Goal: Task Accomplishment & Management: Use online tool/utility

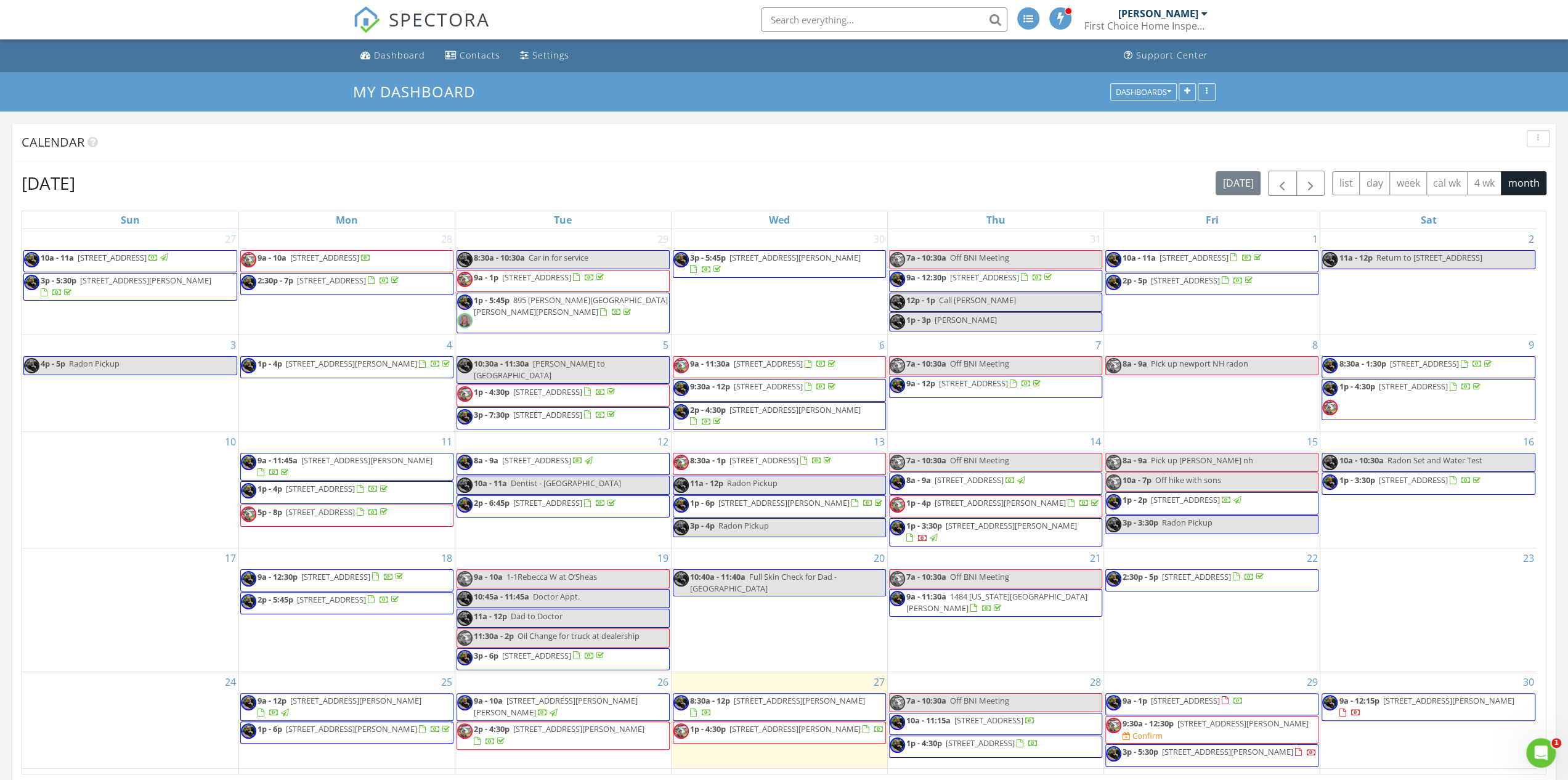
click at [767, 723] on span "1p - 4:30p 10 London Hill Rd 4, Moultonborough 03254" at bounding box center [778, 732] width 211 height 18
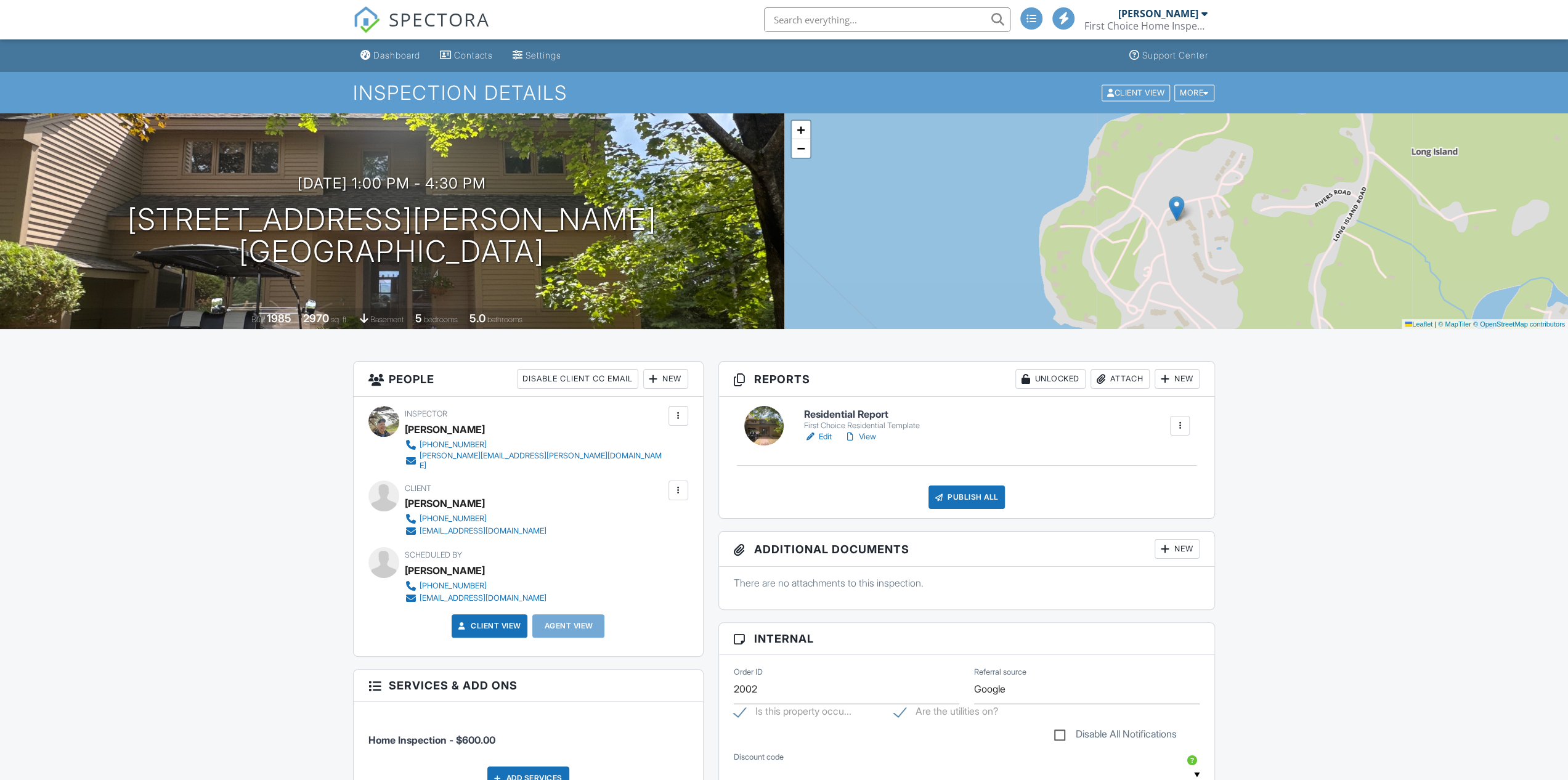
click at [822, 438] on link "Edit" at bounding box center [818, 437] width 28 height 12
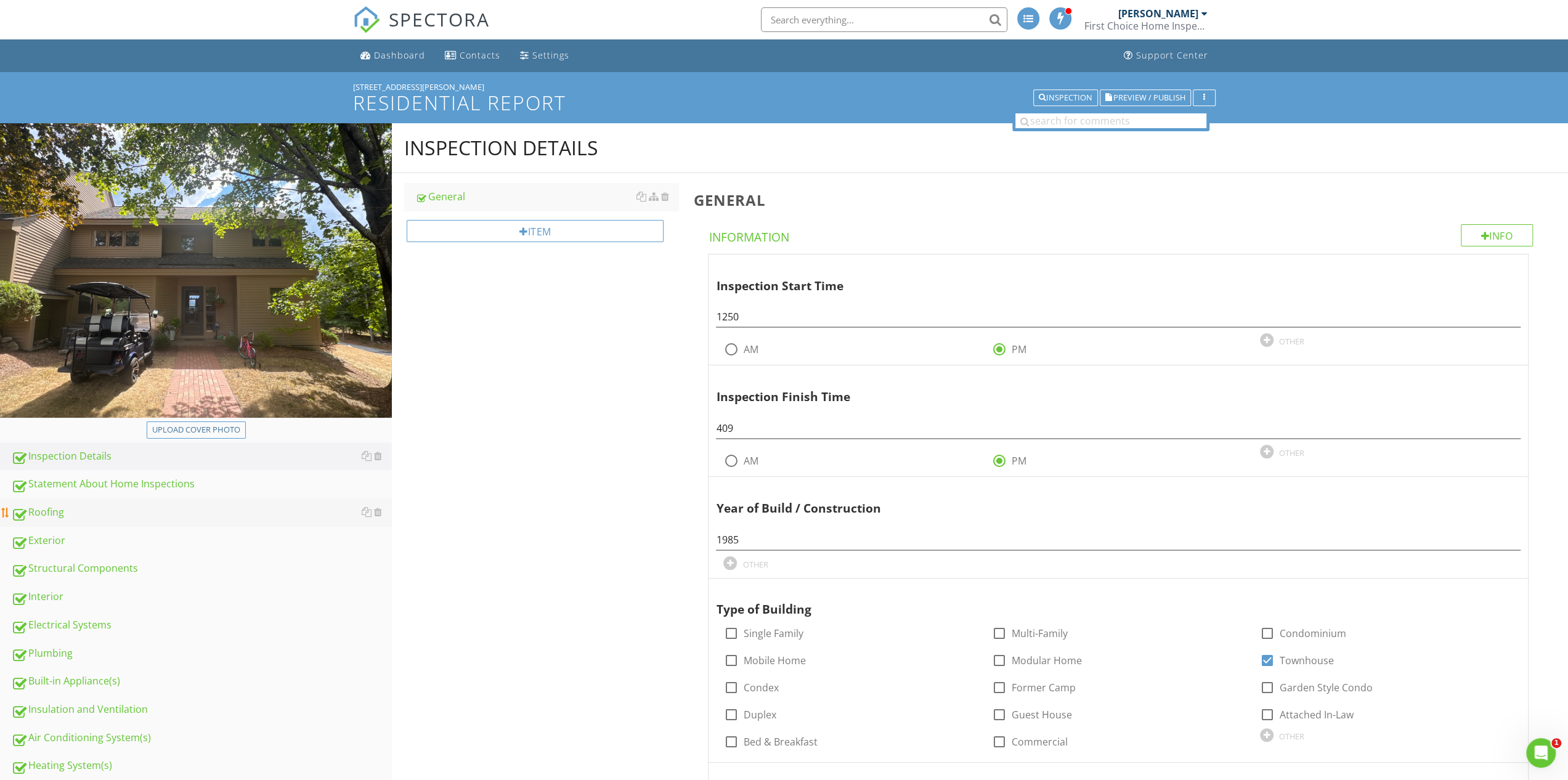
click at [54, 513] on div "Roofing" at bounding box center [201, 513] width 381 height 16
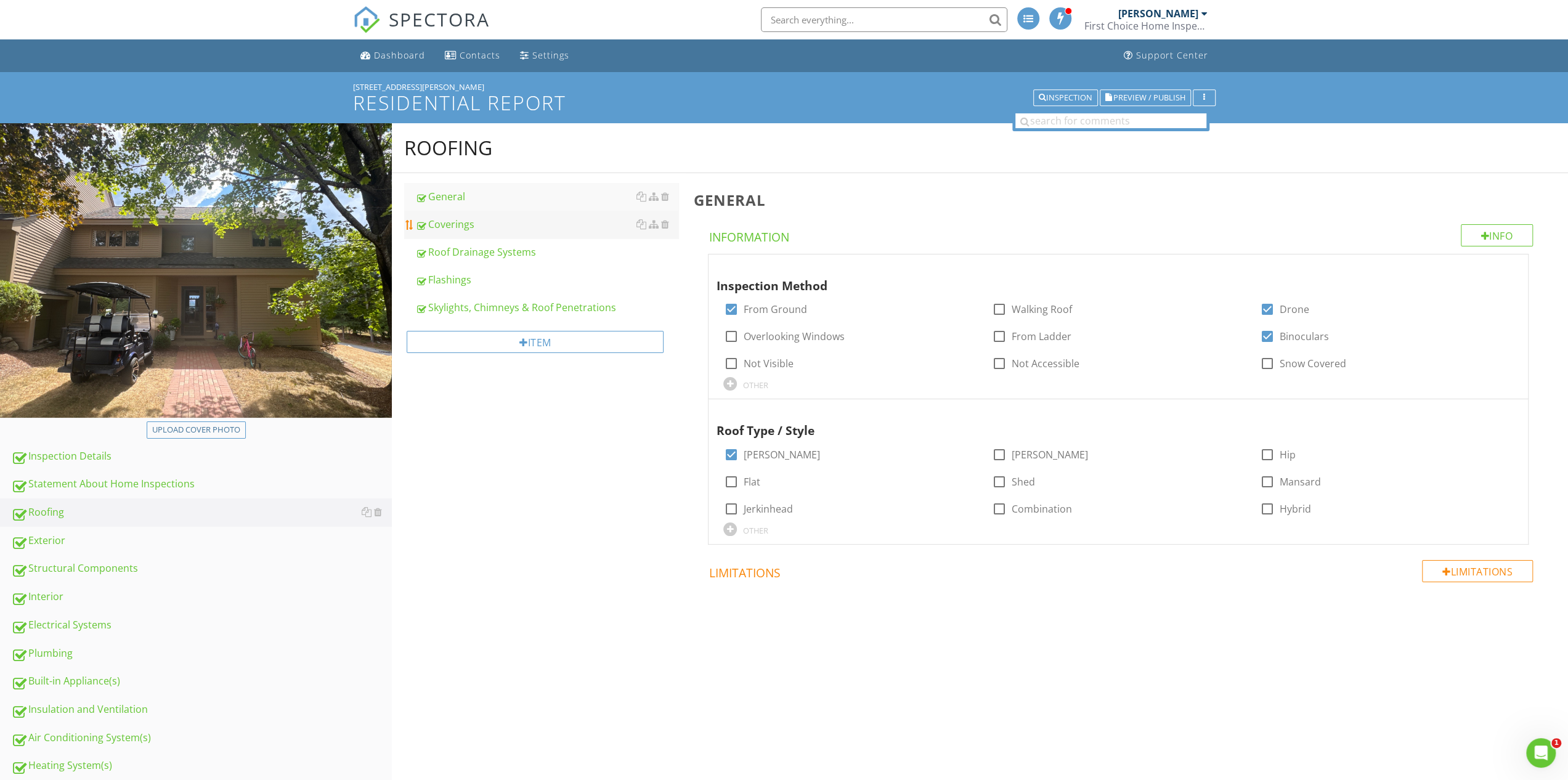
click at [456, 217] on div "Coverings" at bounding box center [547, 224] width 263 height 15
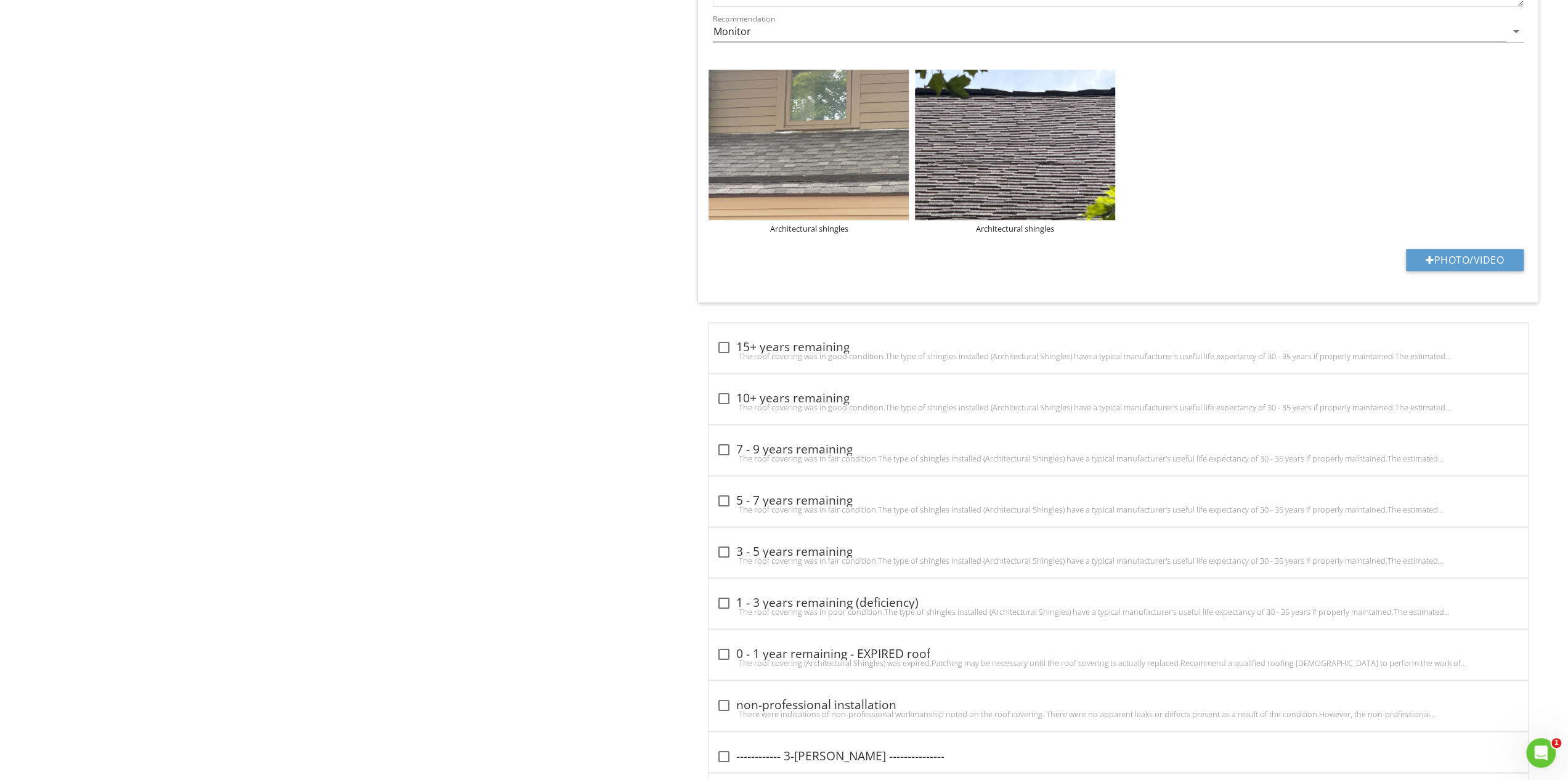
scroll to position [1437, 0]
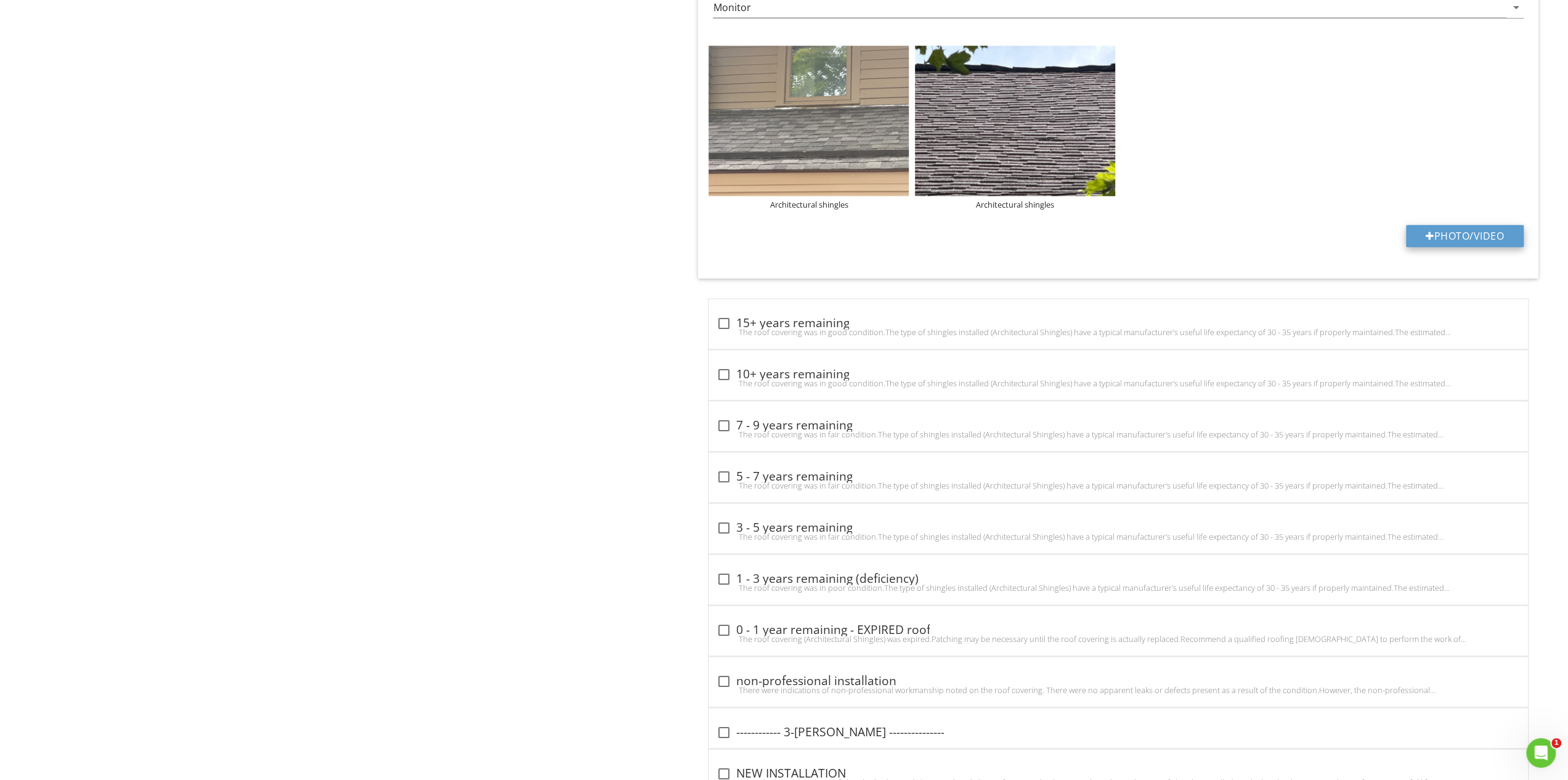
click at [1454, 228] on button "Photo/Video" at bounding box center [1465, 236] width 118 height 22
type input "C:\fakepath\DJI_20250827133448_0001_D.JPG"
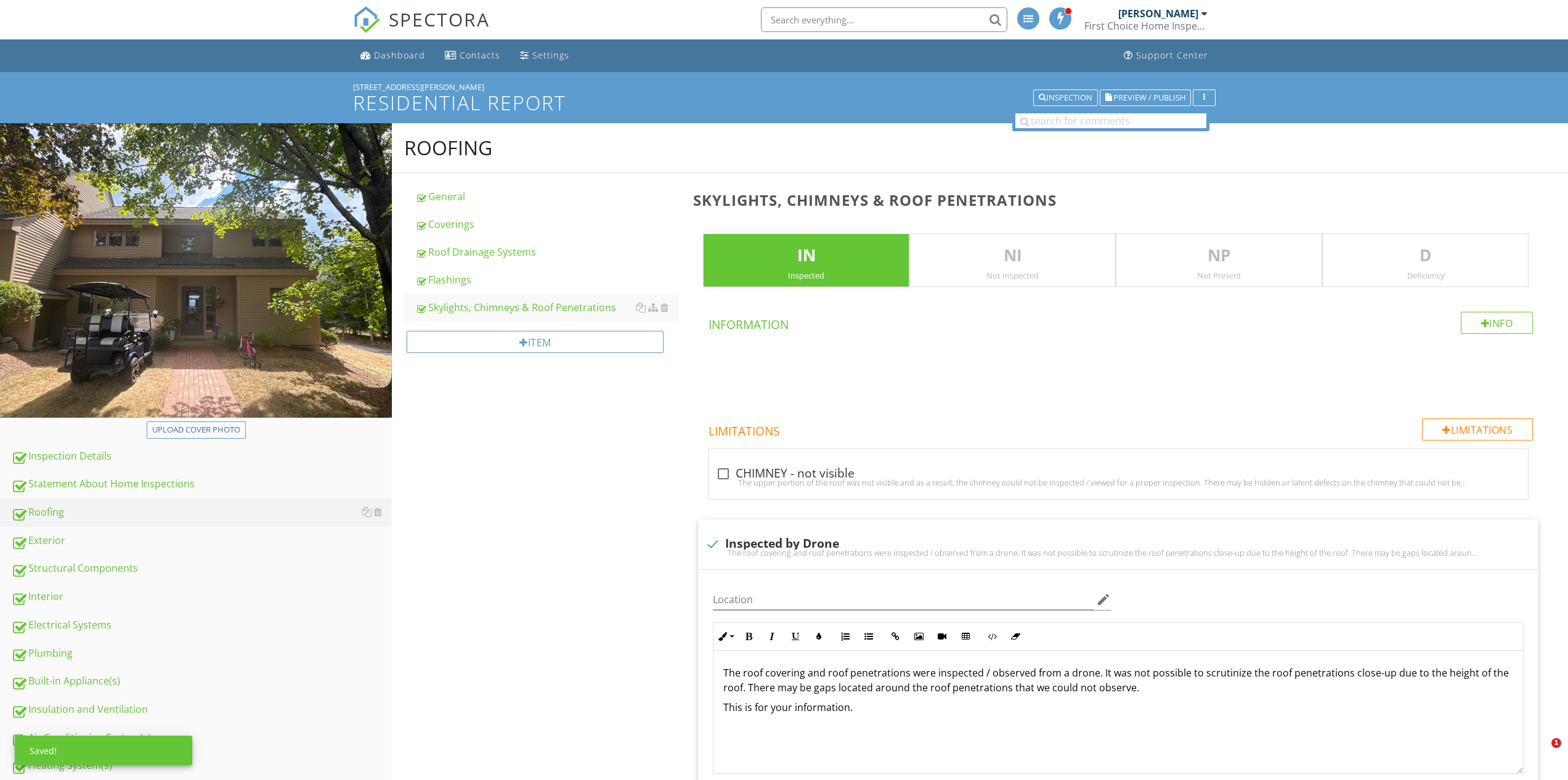
scroll to position [1454, 0]
click at [37, 540] on div "Exterior" at bounding box center [201, 541] width 381 height 16
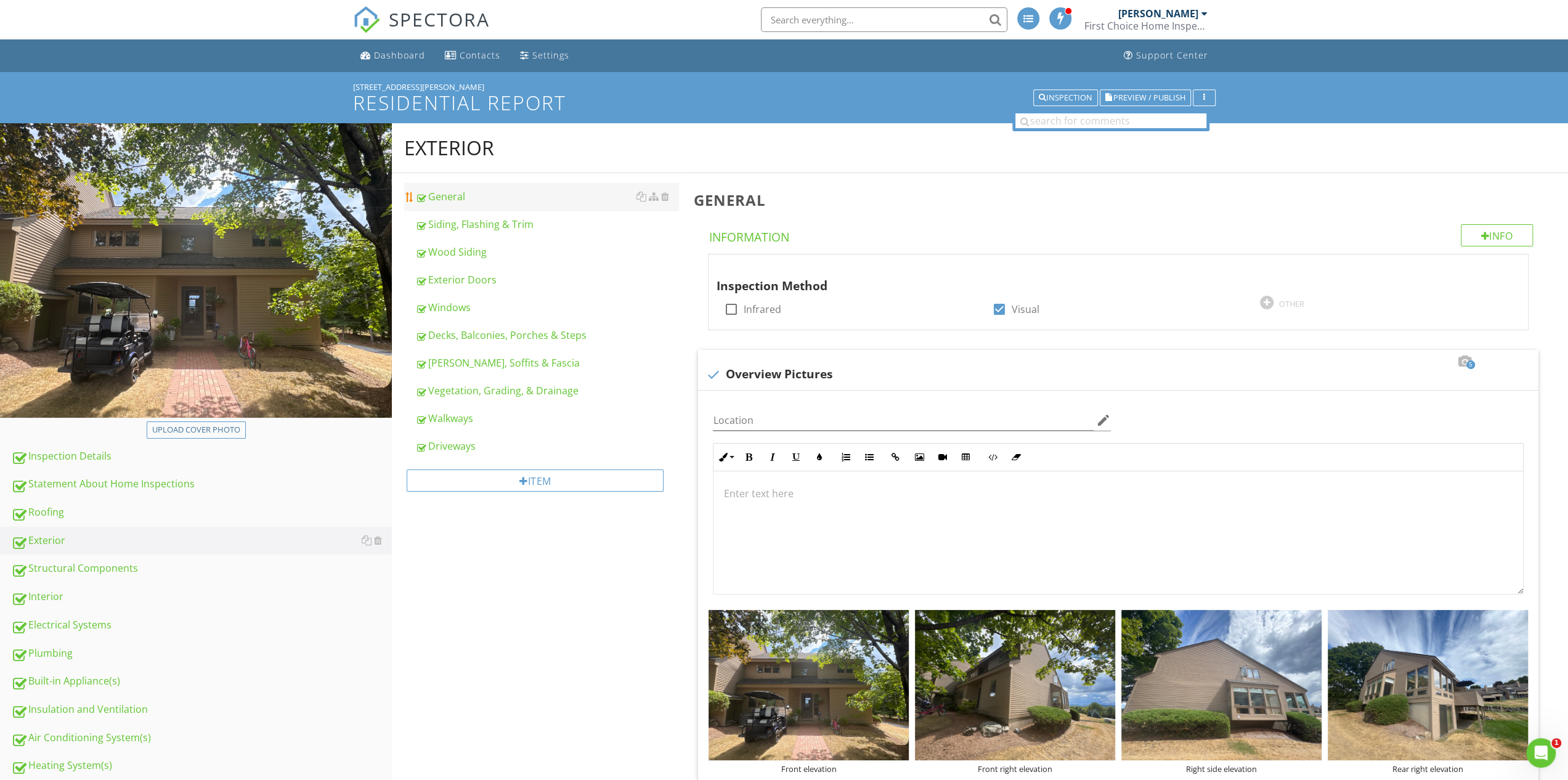
click at [459, 193] on div "General" at bounding box center [547, 196] width 263 height 15
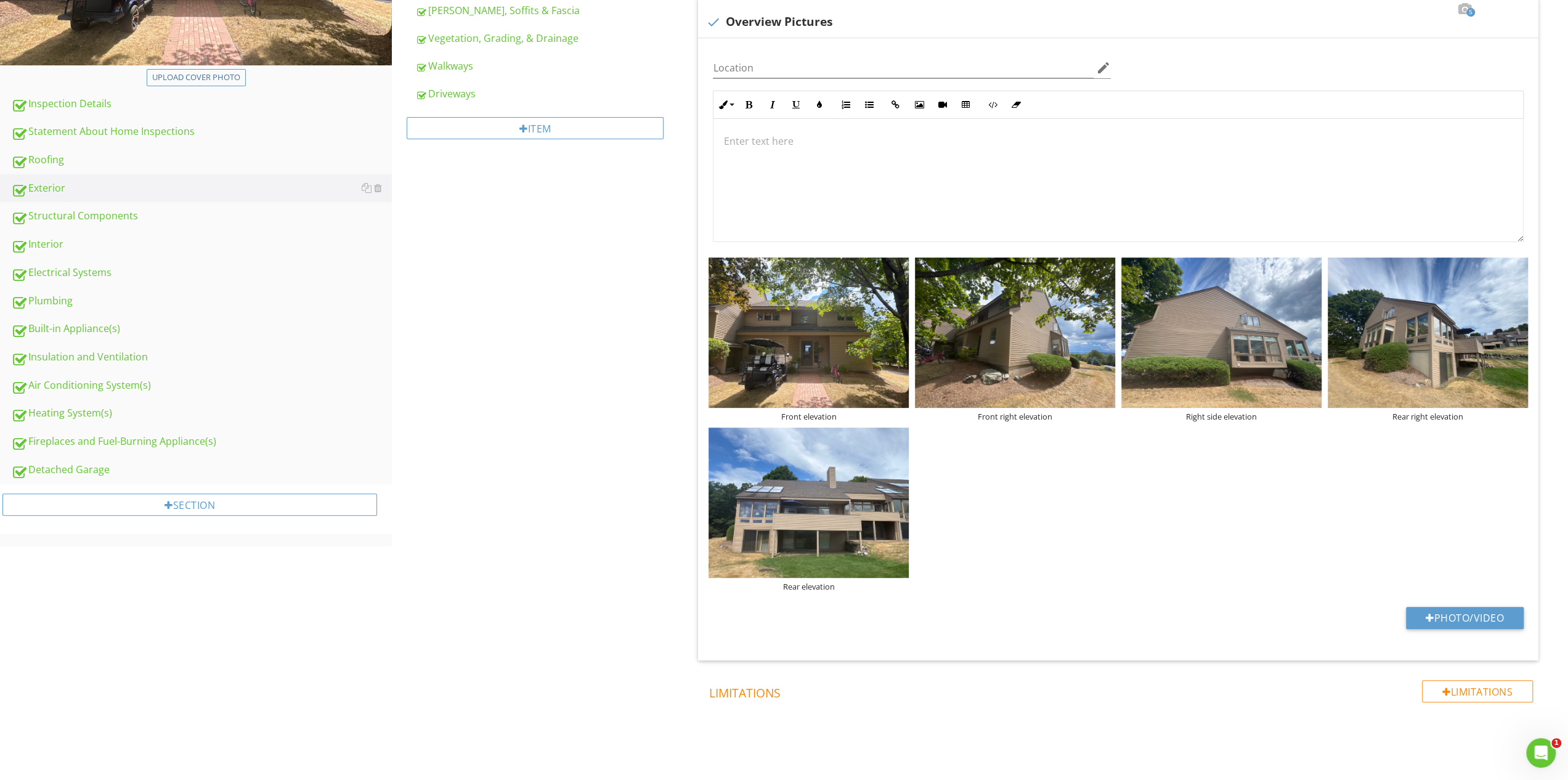
scroll to position [372, 0]
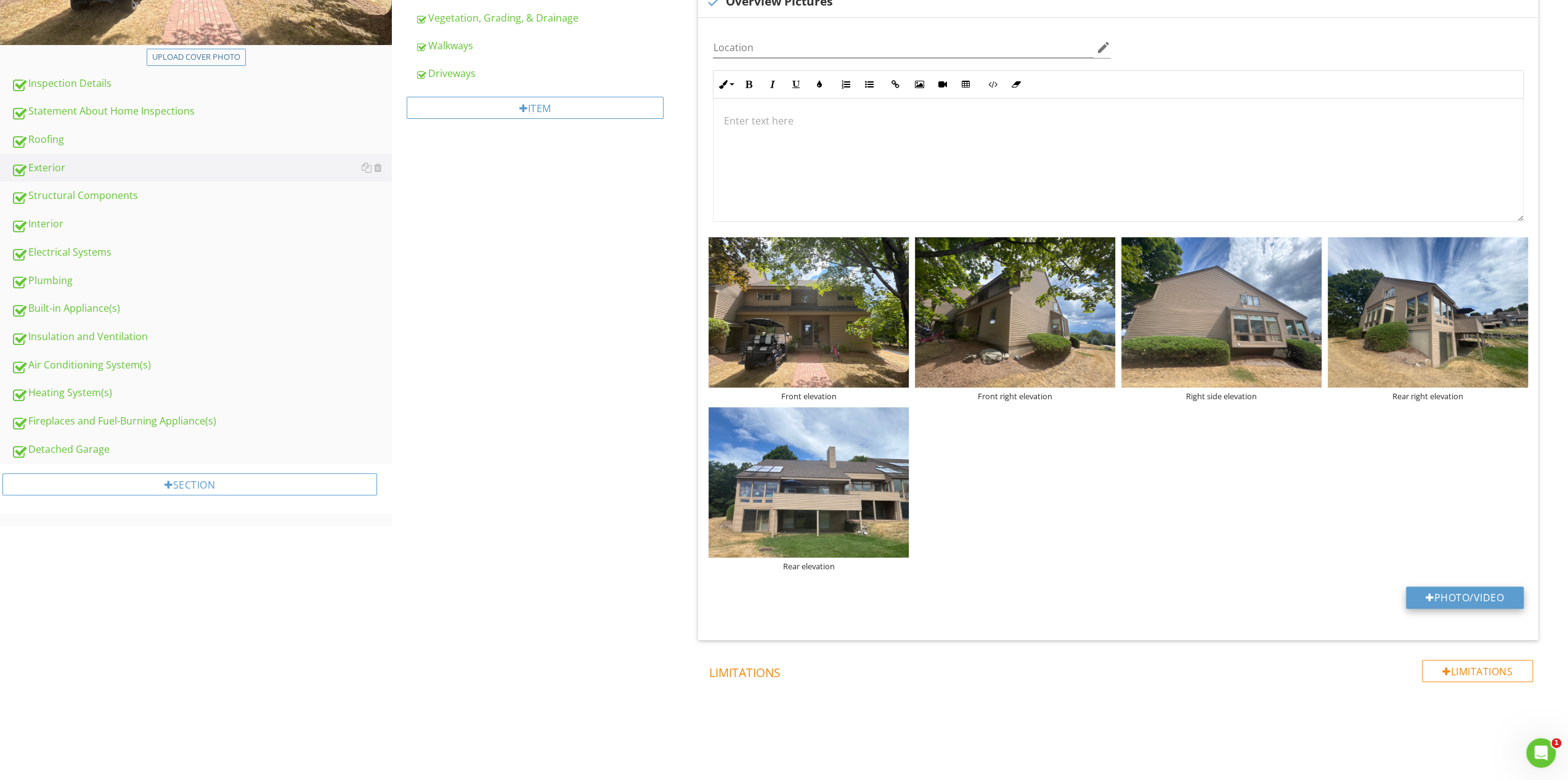
click at [1456, 596] on button "Photo/Video" at bounding box center [1465, 597] width 118 height 22
type input "C:\fakepath\DJI_20250827133646_0003_D.JPG"
